Goal: Task Accomplishment & Management: Complete application form

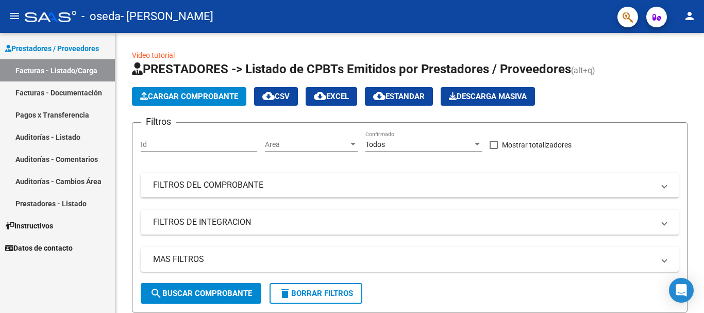
click at [76, 91] on link "Facturas - Documentación" at bounding box center [57, 92] width 115 height 22
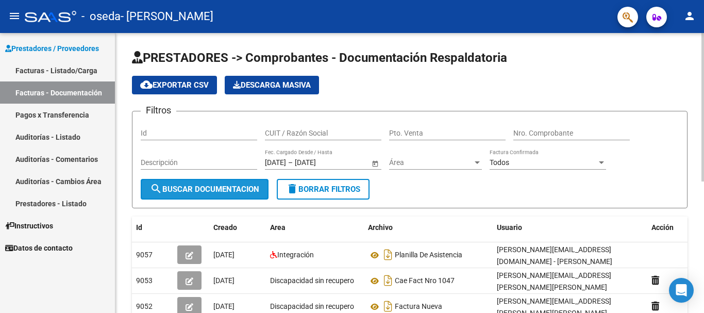
click at [209, 193] on span "search Buscar Documentacion" at bounding box center [204, 189] width 109 height 9
click at [59, 138] on link "Auditorías - Listado" at bounding box center [57, 137] width 115 height 22
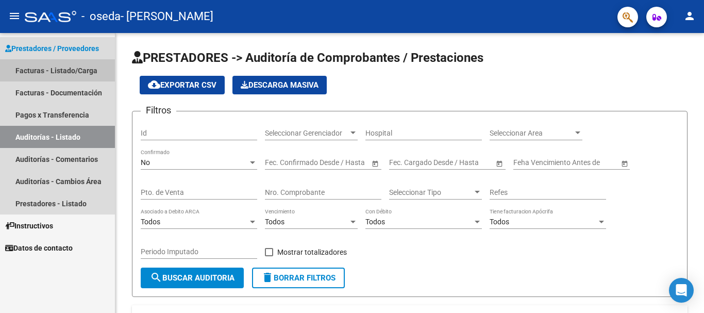
click at [62, 71] on link "Facturas - Listado/Carga" at bounding box center [57, 70] width 115 height 22
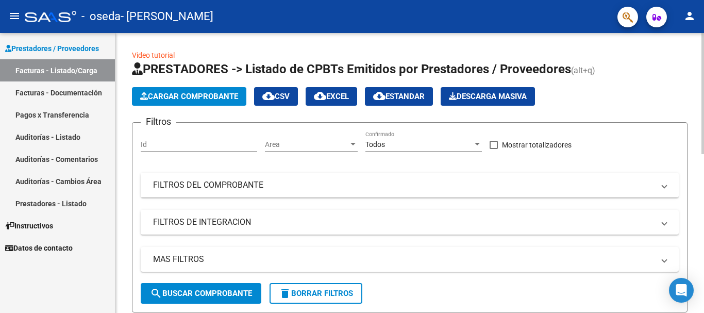
scroll to position [280, 0]
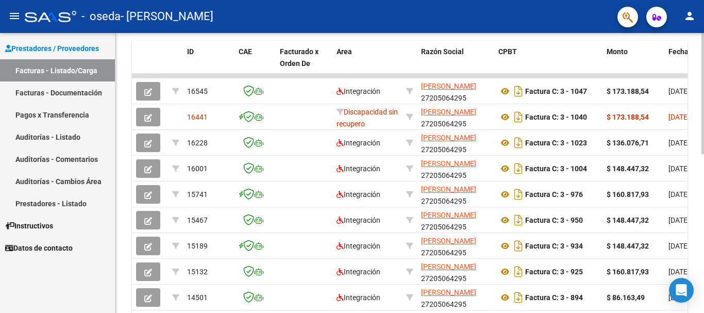
click at [704, 281] on div at bounding box center [702, 173] width 3 height 280
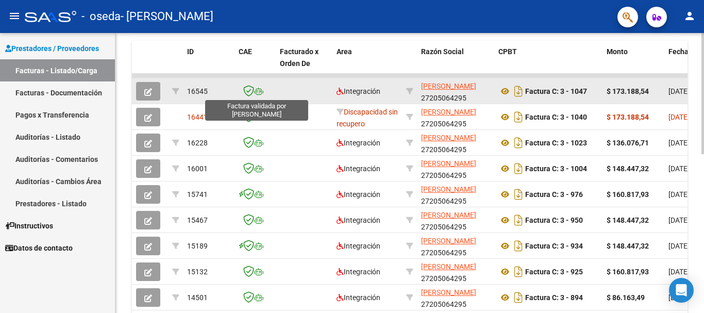
click at [254, 94] on icon at bounding box center [248, 90] width 11 height 11
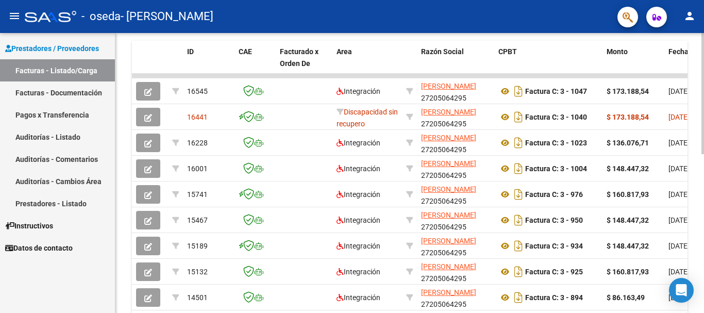
scroll to position [366, 0]
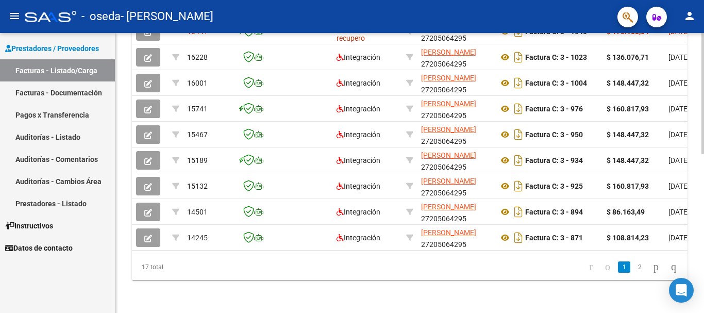
click at [704, 288] on div at bounding box center [702, 173] width 3 height 280
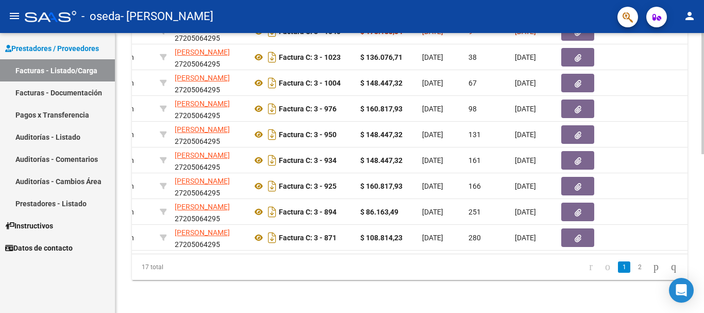
scroll to position [0, 333]
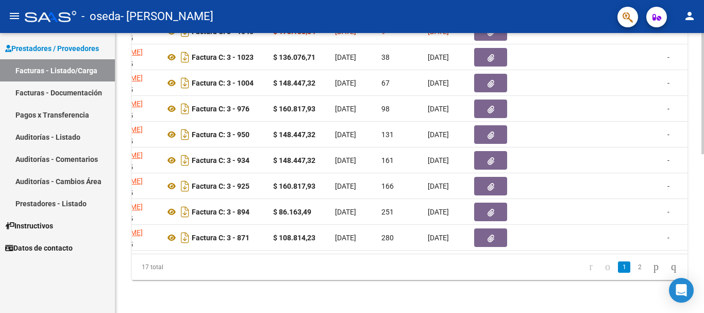
click at [704, 56] on div at bounding box center [702, 173] width 3 height 280
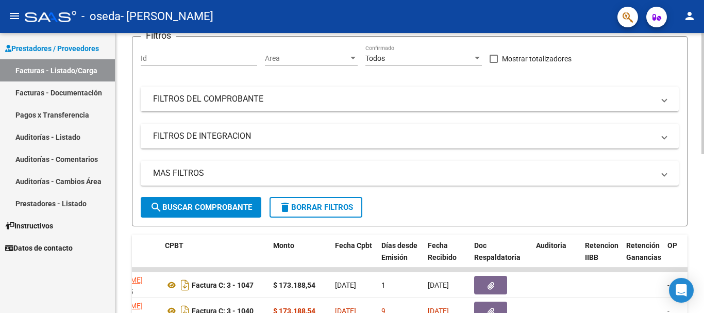
scroll to position [0, 0]
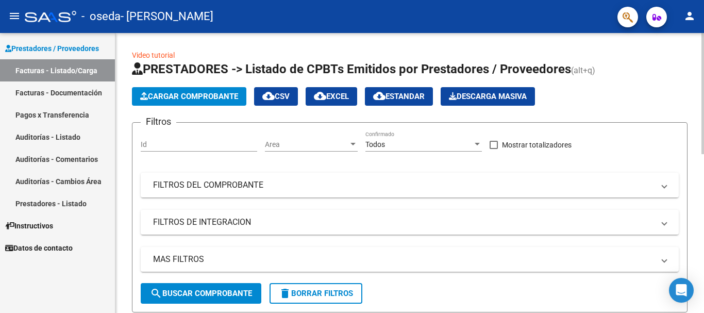
click at [704, 56] on div at bounding box center [702, 173] width 3 height 280
click at [704, 263] on div at bounding box center [702, 173] width 3 height 280
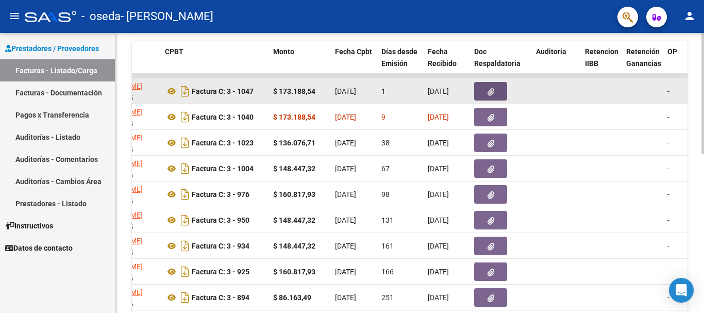
click at [489, 90] on icon "button" at bounding box center [491, 92] width 7 height 8
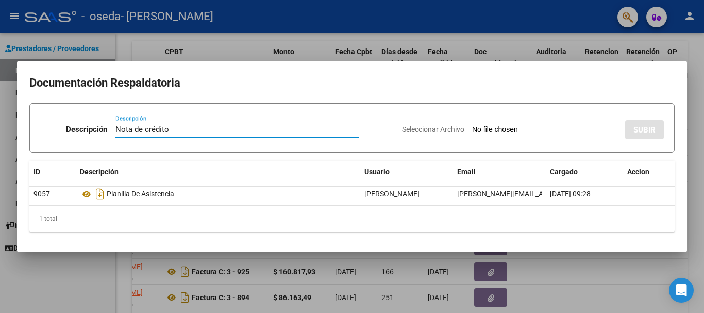
type input "Nota de crédito"
click at [472, 127] on input "Seleccionar Archivo" at bounding box center [540, 130] width 137 height 10
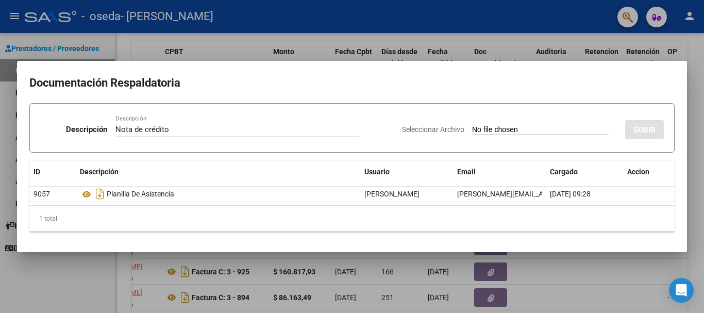
type input "C:\fakepath\27205064295_013_00003_00000080.pdf"
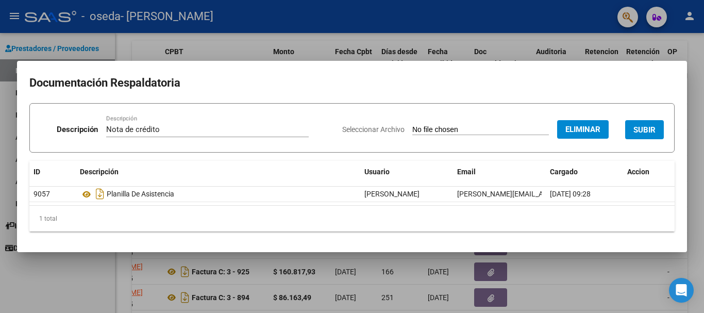
click at [645, 129] on span "SUBIR" at bounding box center [644, 129] width 22 height 9
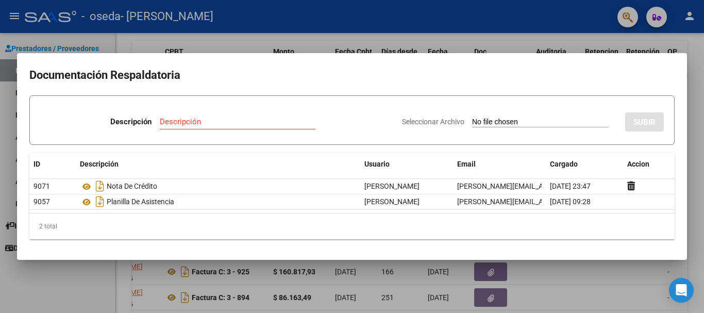
click at [466, 46] on div at bounding box center [352, 156] width 704 height 313
